Goal: Transaction & Acquisition: Book appointment/travel/reservation

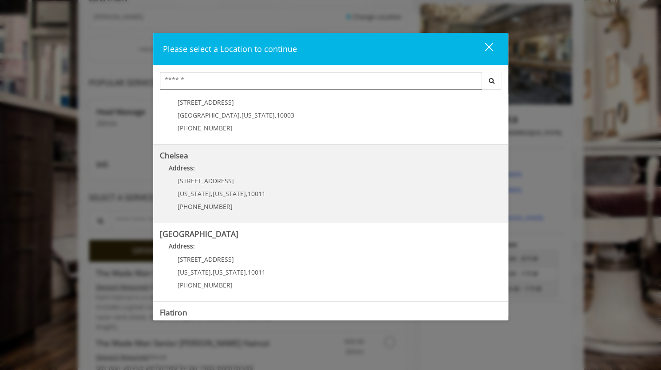
scroll to position [91, 0]
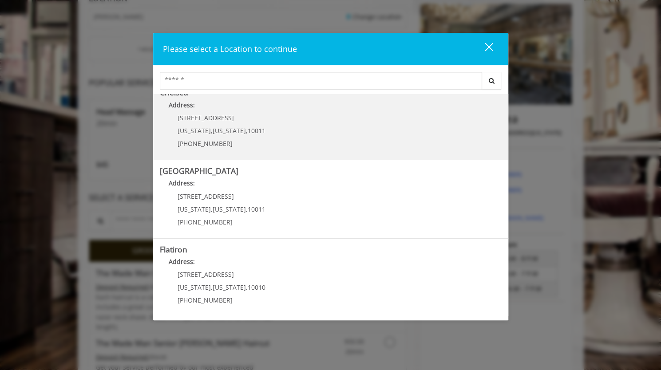
click at [266, 197] on Street "Chelsea 15th Street Address: 267 W 15th St New York , New York , 10011 (646) 85…" at bounding box center [331, 199] width 342 height 65
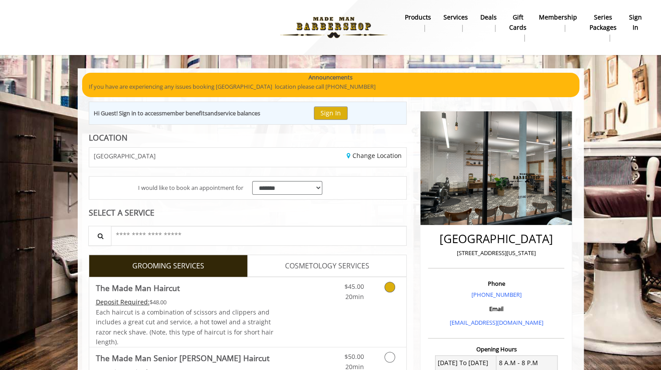
click at [388, 290] on icon "Grooming services" at bounding box center [389, 287] width 11 height 11
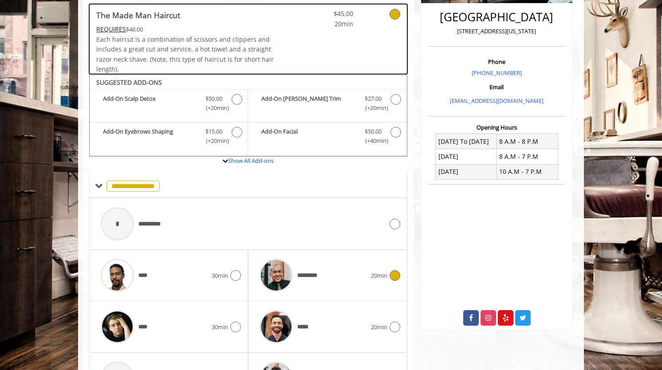
scroll to position [284, 0]
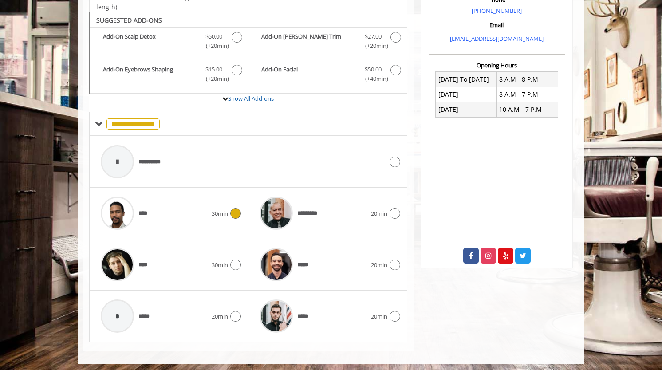
click at [229, 223] on div "**** 30min" at bounding box center [168, 213] width 145 height 42
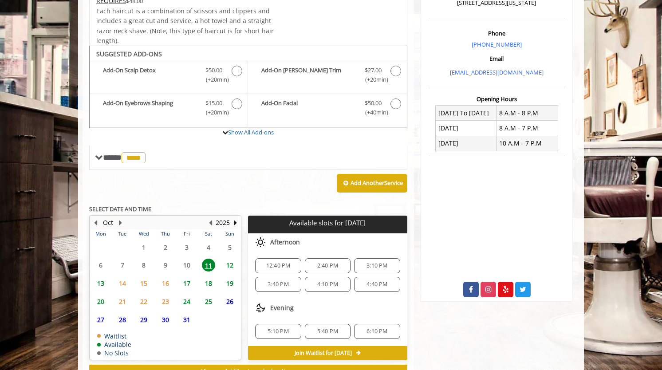
scroll to position [280, 0]
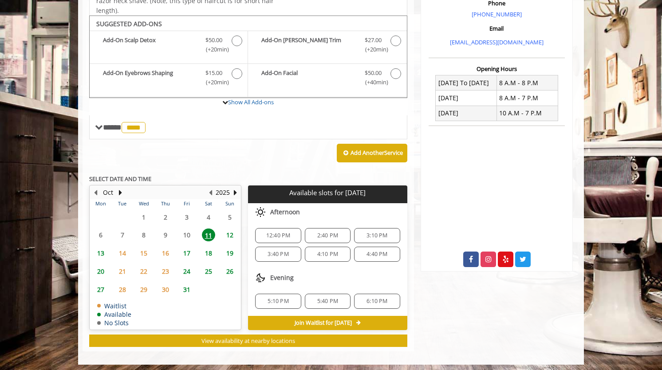
click at [233, 234] on span "12" at bounding box center [229, 234] width 13 height 13
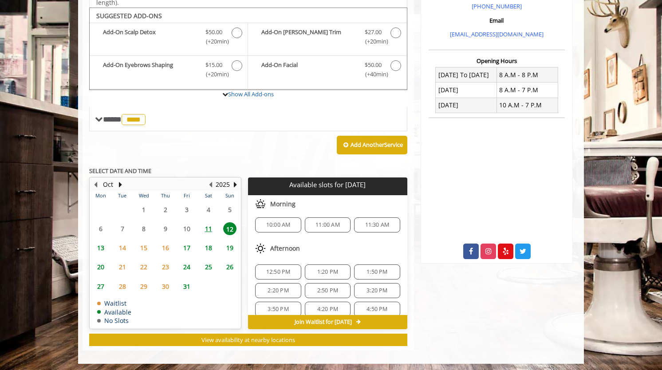
scroll to position [1, 0]
click at [195, 193] on th "Fri" at bounding box center [186, 195] width 21 height 9
